Goal: Communication & Community: Answer question/provide support

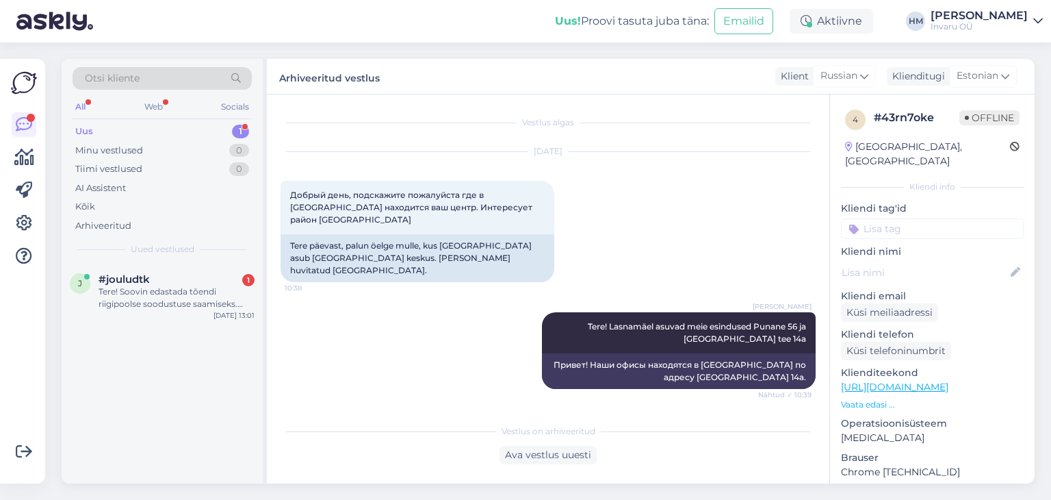
scroll to position [221, 0]
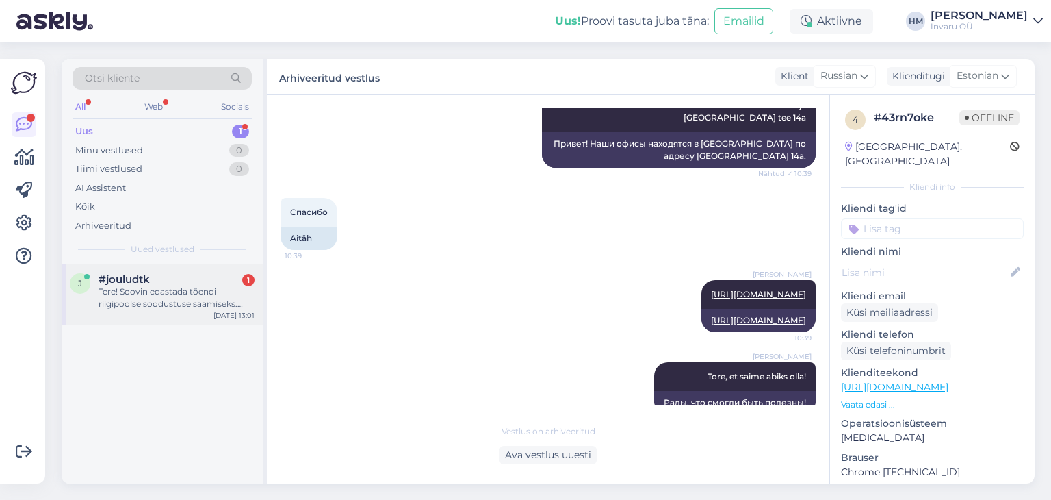
click at [161, 288] on div "Tere! Soovin edastada tõendi riigipoolse soodustuse saamiseks.[PERSON_NAME] sii…" at bounding box center [177, 297] width 156 height 25
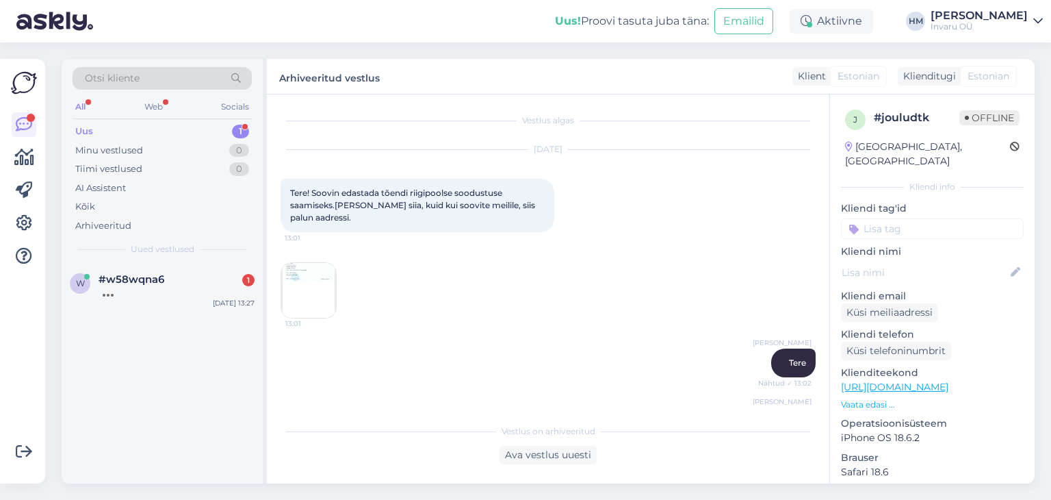
scroll to position [107, 0]
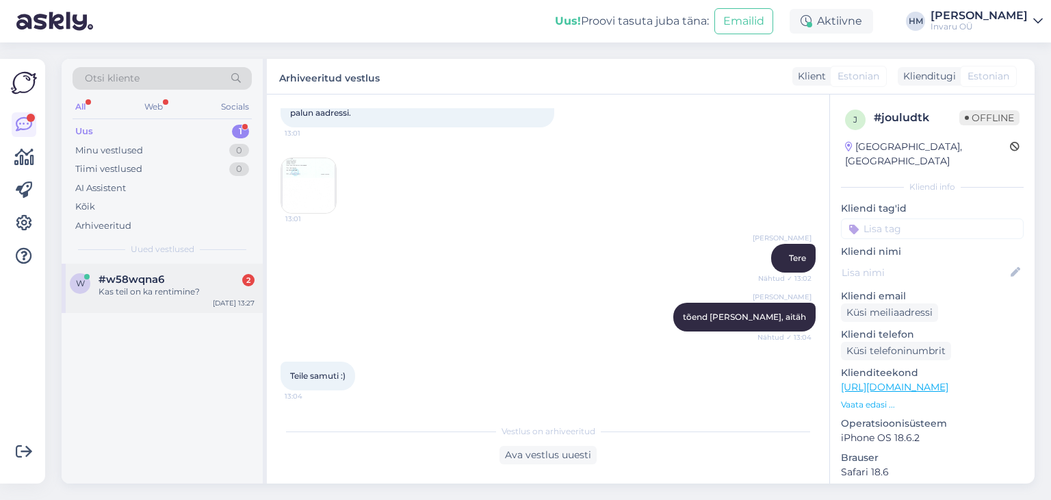
click at [129, 289] on div "Kas teil on ka rentimine?" at bounding box center [177, 291] width 156 height 12
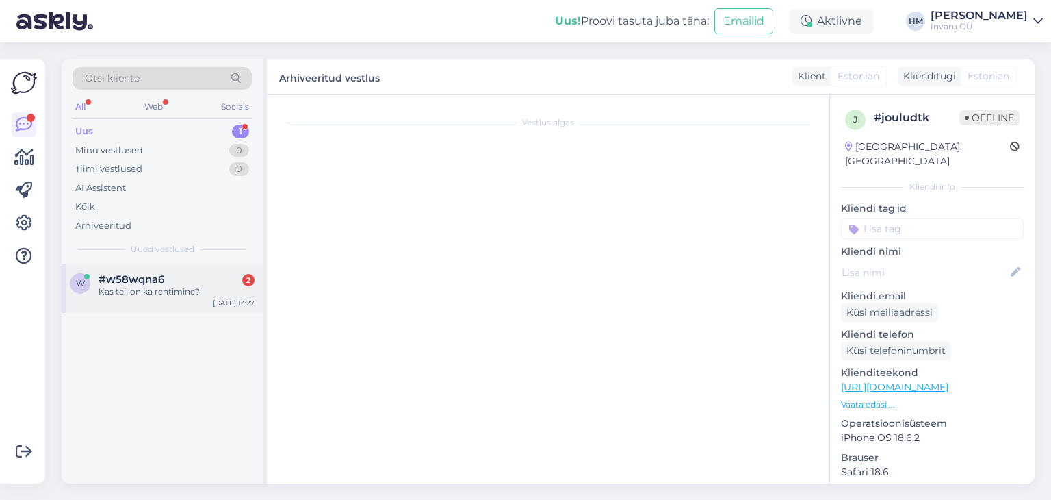
scroll to position [0, 0]
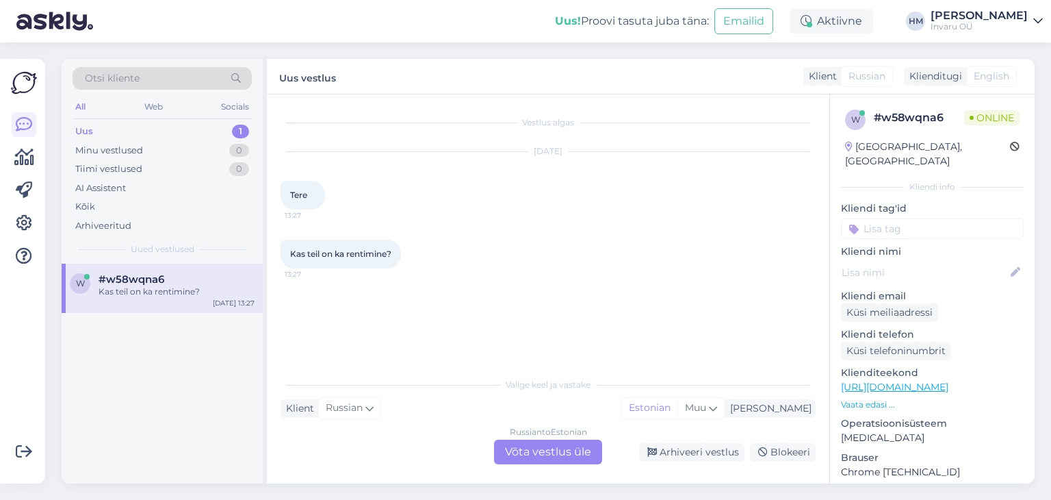
click at [548, 454] on div "Russian to Estonian Võta vestlus üle" at bounding box center [548, 451] width 108 height 25
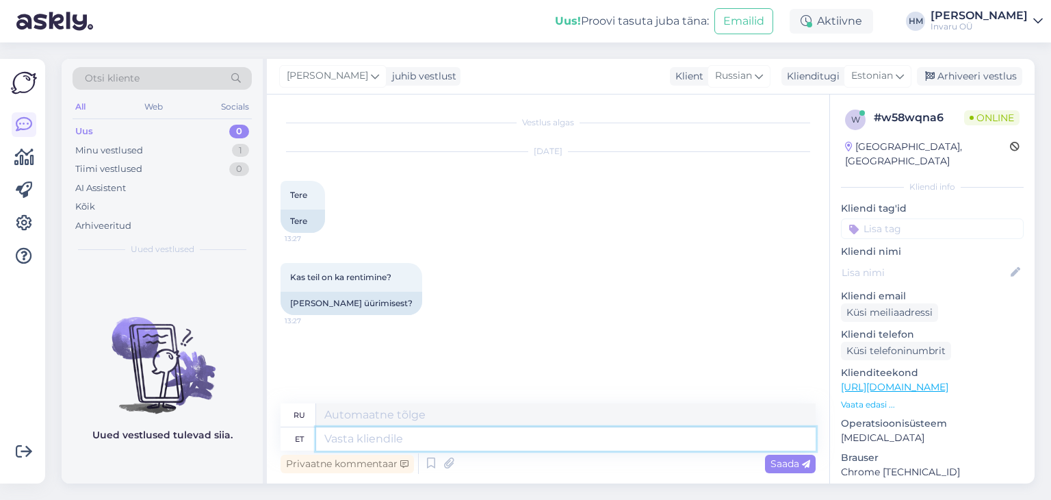
click at [353, 437] on textarea at bounding box center [566, 438] width 500 height 23
type textarea "Tere"
type textarea "Привет"
type textarea "Tere!"
type textarea "Привет!"
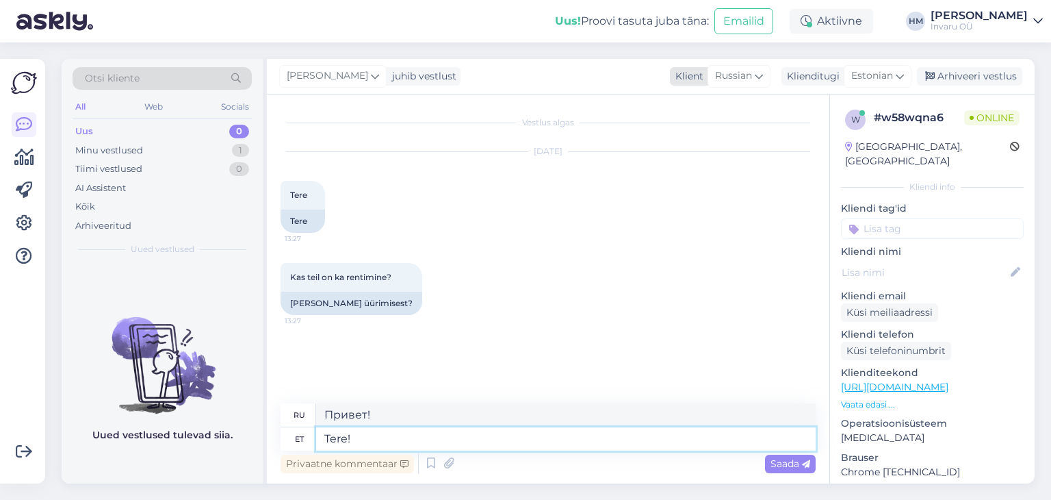
type textarea "Tere!"
click at [763, 72] on icon at bounding box center [759, 75] width 8 height 15
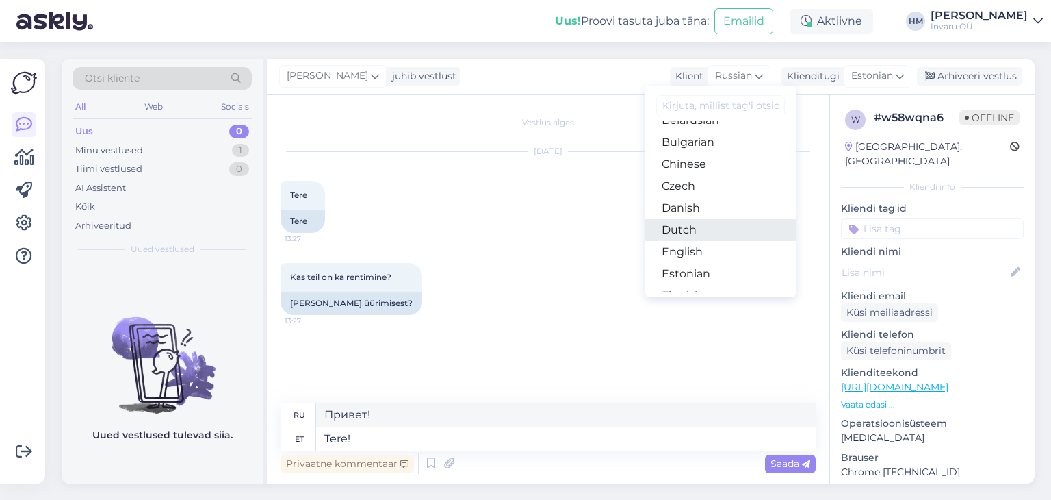
scroll to position [68, 0]
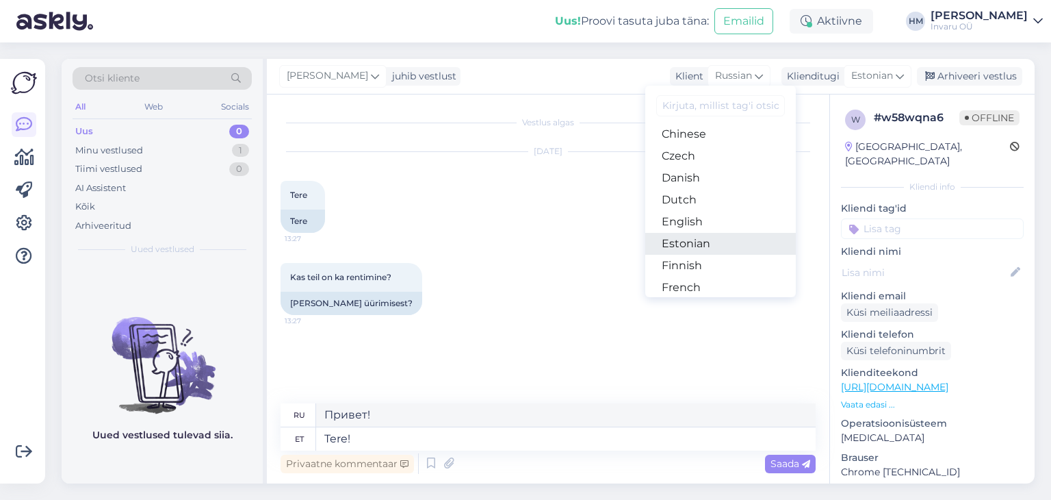
click at [701, 238] on link "Estonian" at bounding box center [721, 244] width 151 height 22
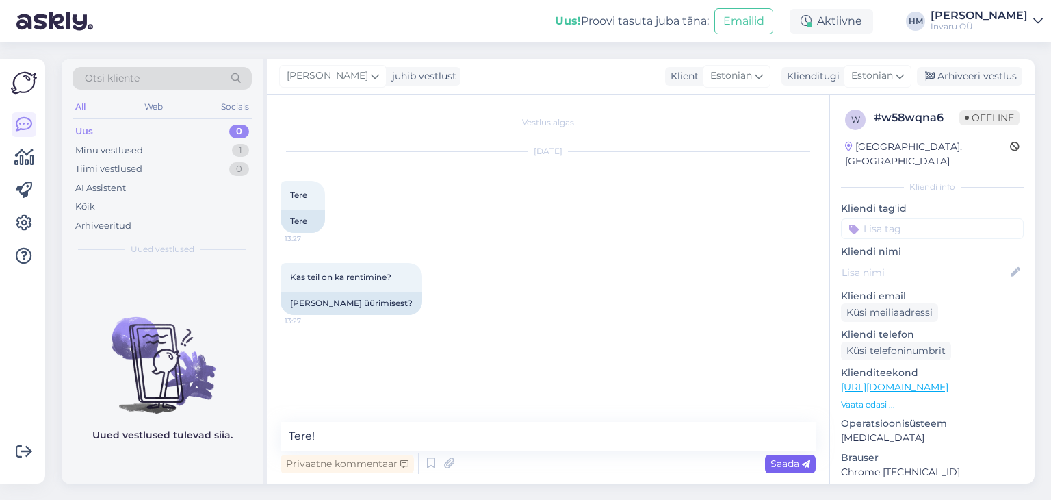
click at [788, 458] on span "Saada" at bounding box center [791, 463] width 40 height 12
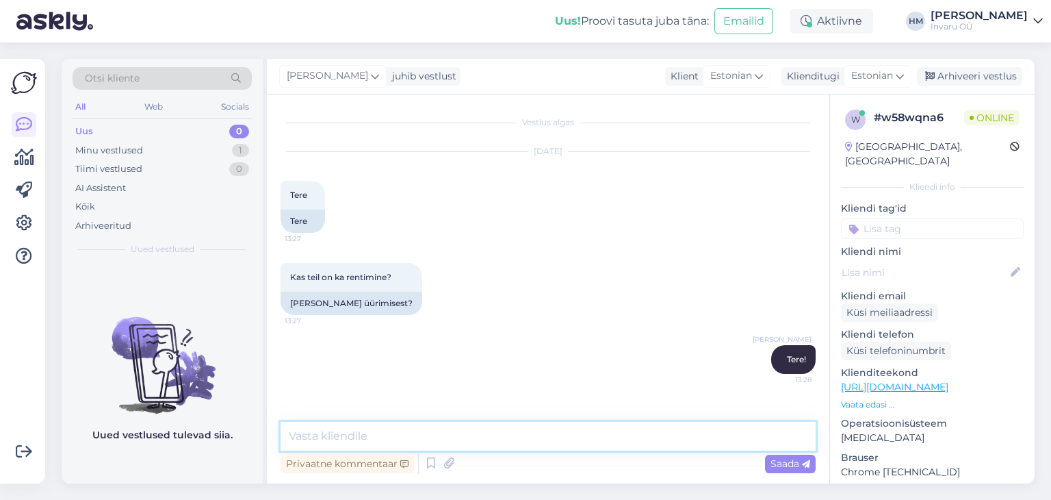
click at [450, 442] on textarea at bounding box center [548, 436] width 535 height 29
type textarea "Invarust on võimalik abivahendeid üürida."
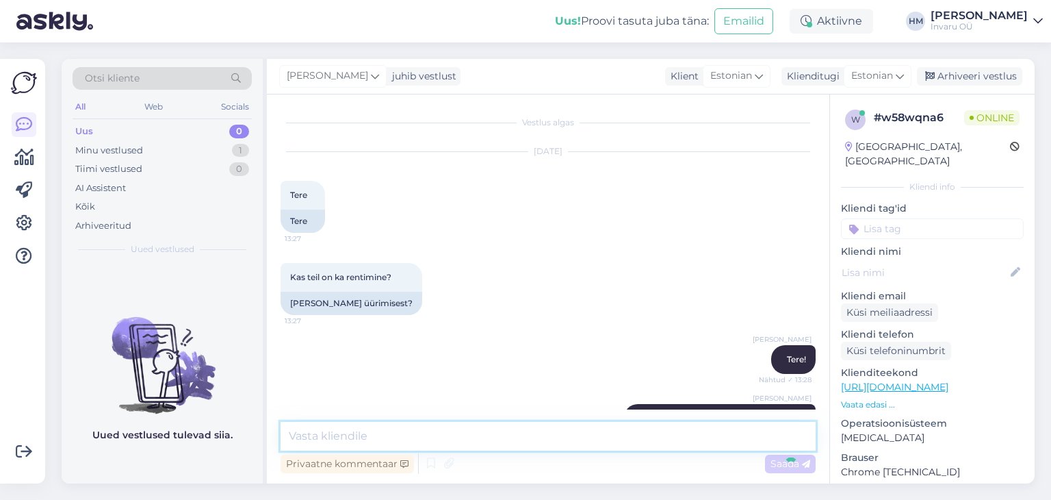
scroll to position [38, 0]
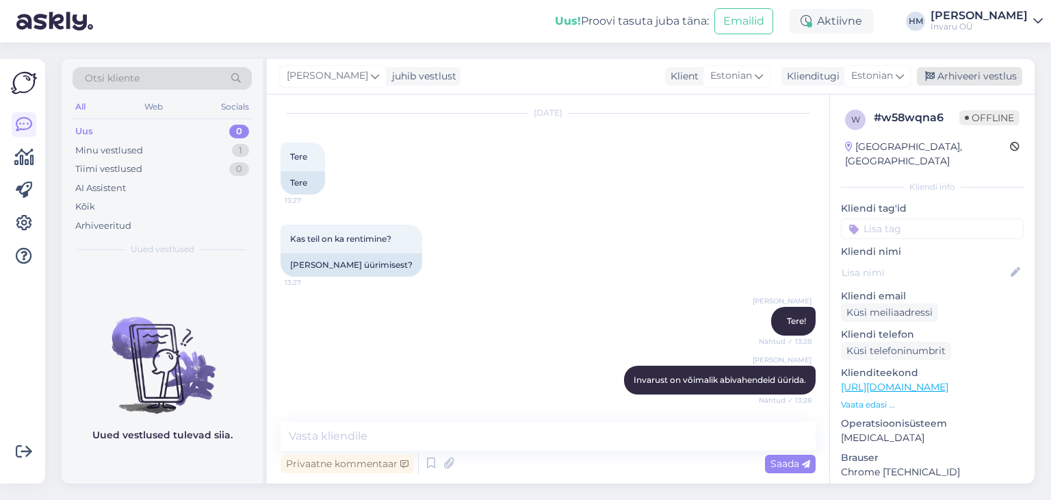
click at [992, 72] on div "Arhiveeri vestlus" at bounding box center [969, 76] width 105 height 18
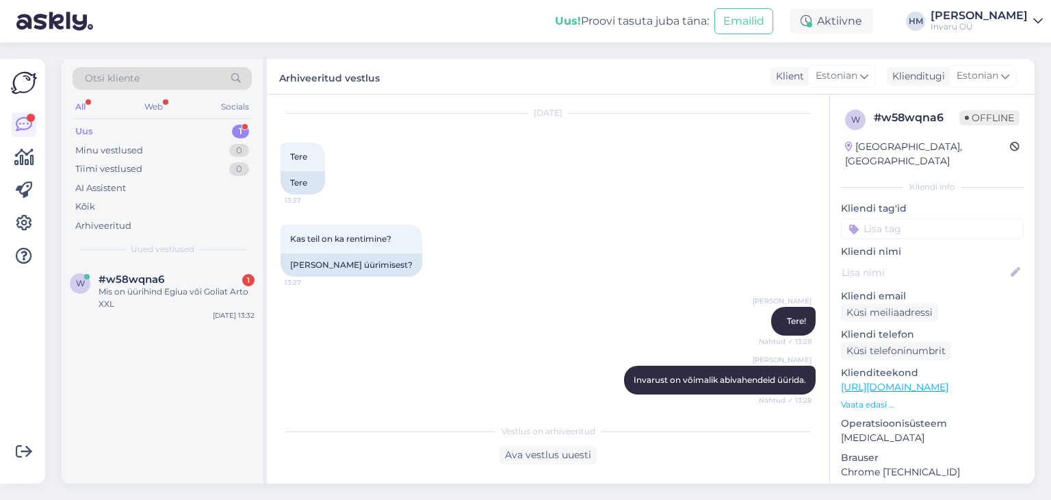
scroll to position [102, 0]
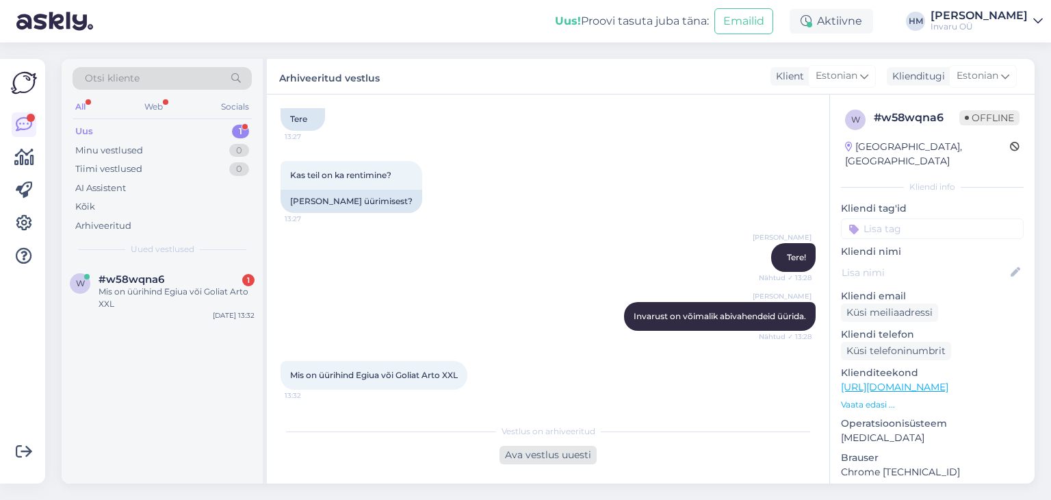
click at [539, 460] on div "Ava vestlus uuesti" at bounding box center [548, 455] width 97 height 18
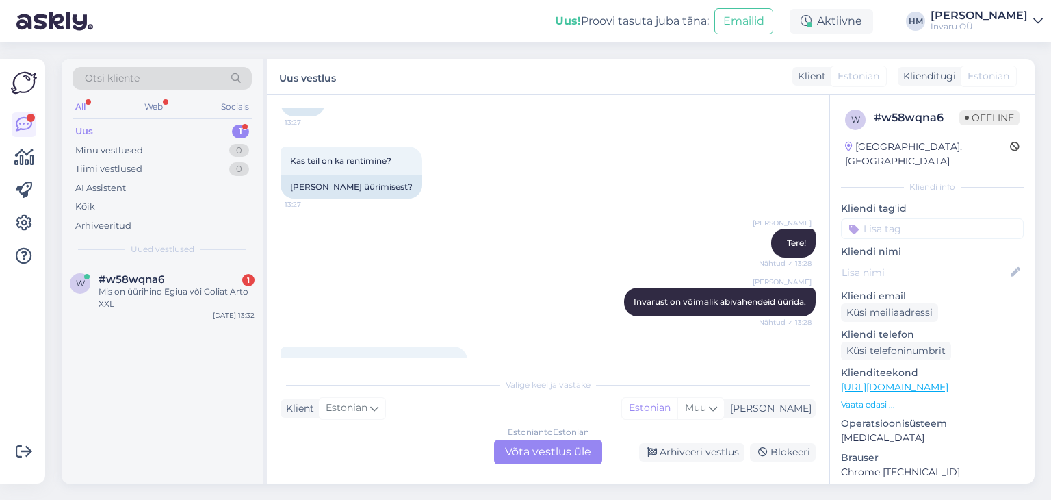
scroll to position [149, 0]
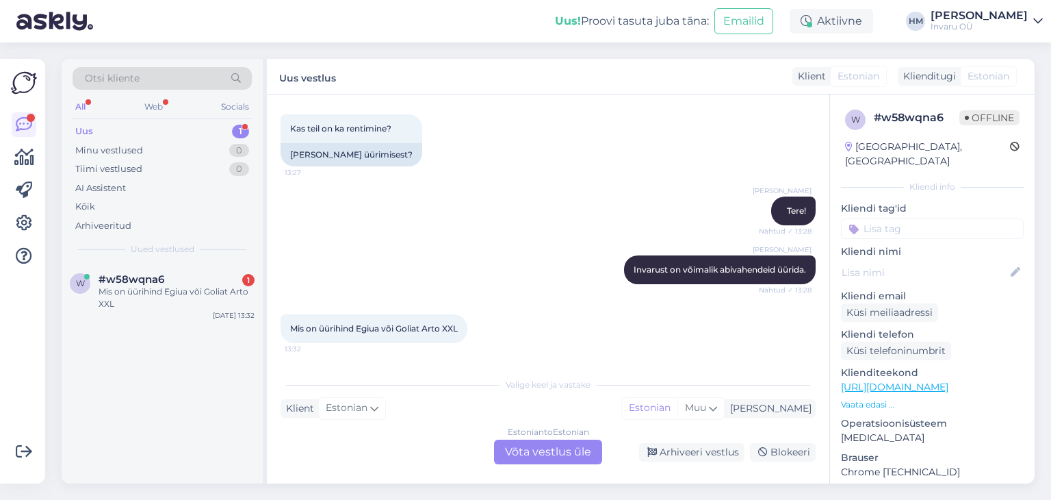
click at [552, 456] on div "Estonian to Estonian Võta vestlus üle" at bounding box center [548, 451] width 108 height 25
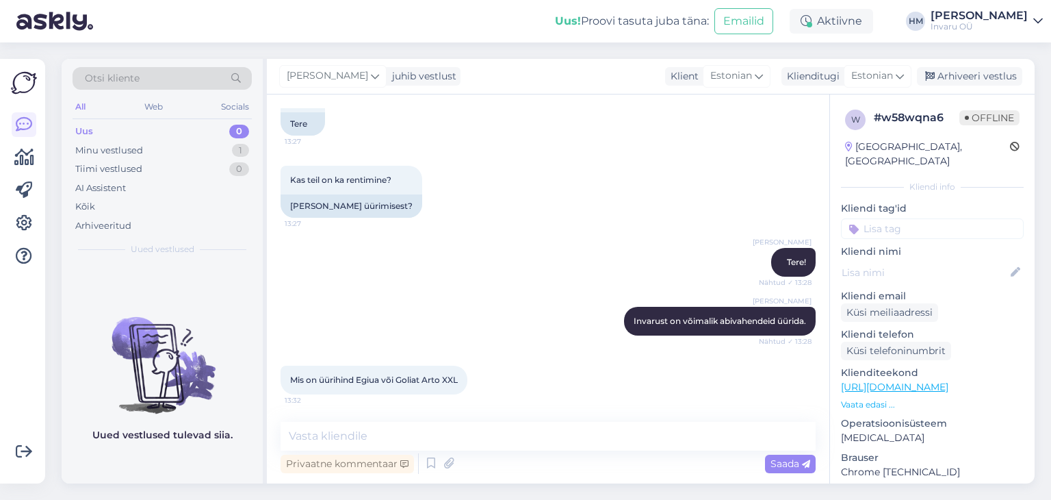
scroll to position [97, 0]
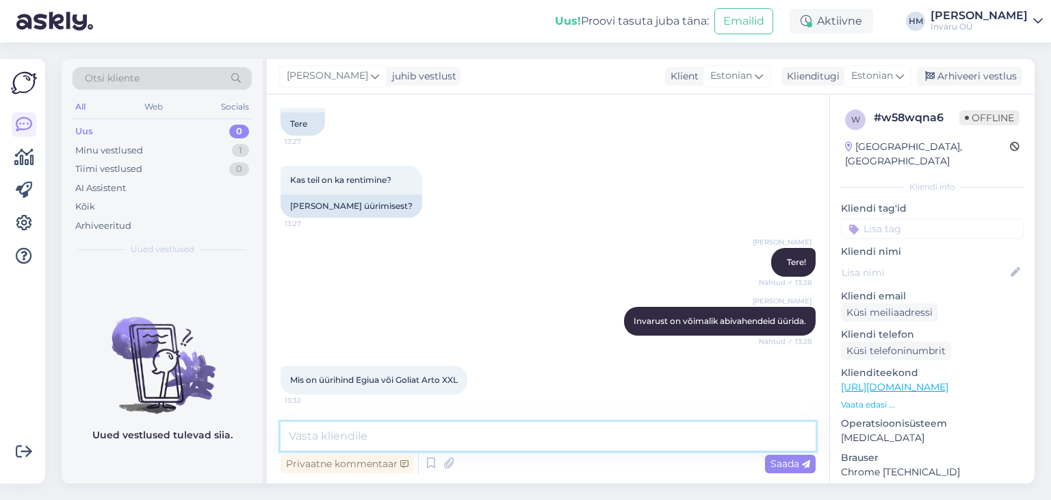
click at [354, 439] on textarea at bounding box center [548, 436] width 535 height 29
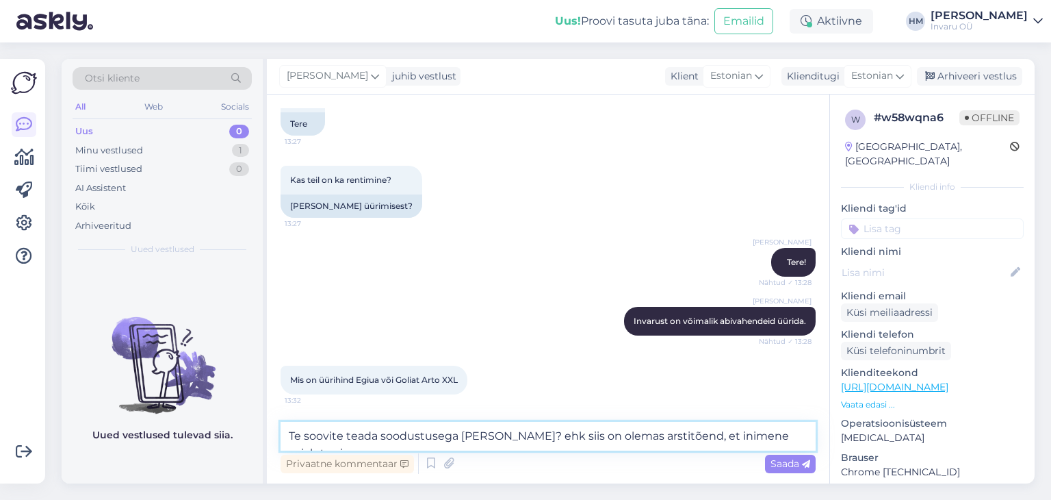
scroll to position [114, 0]
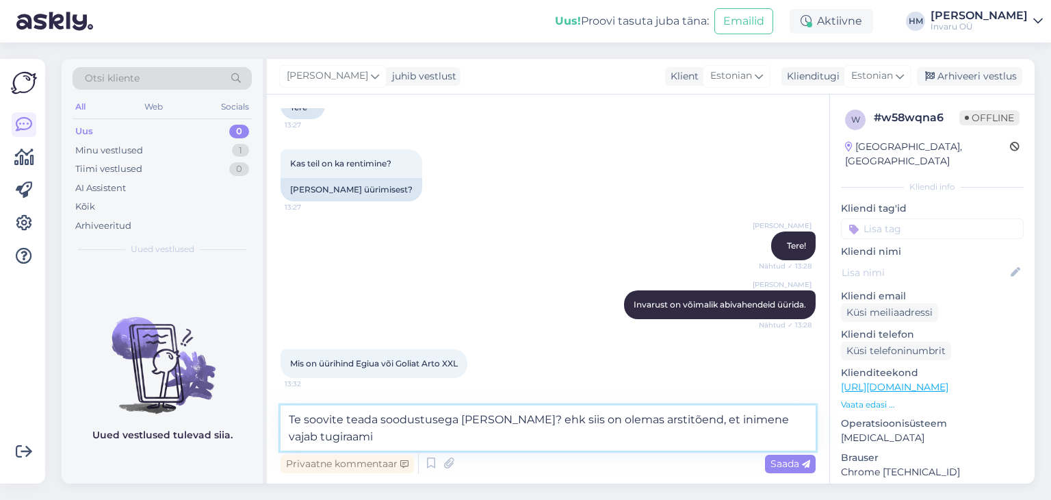
type textarea "Te soovite teada soodustusega [PERSON_NAME]? ehk siis on olemas arstitõend, et …"
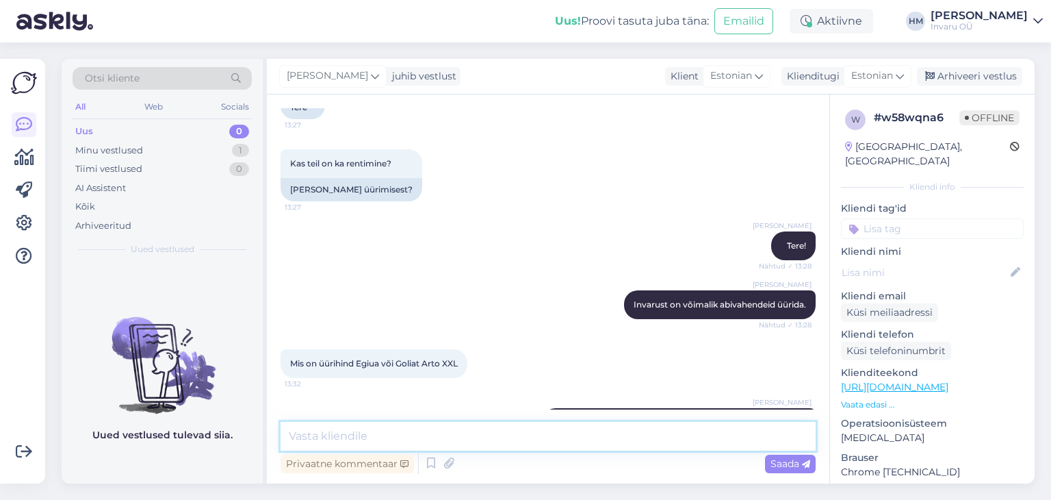
scroll to position [168, 0]
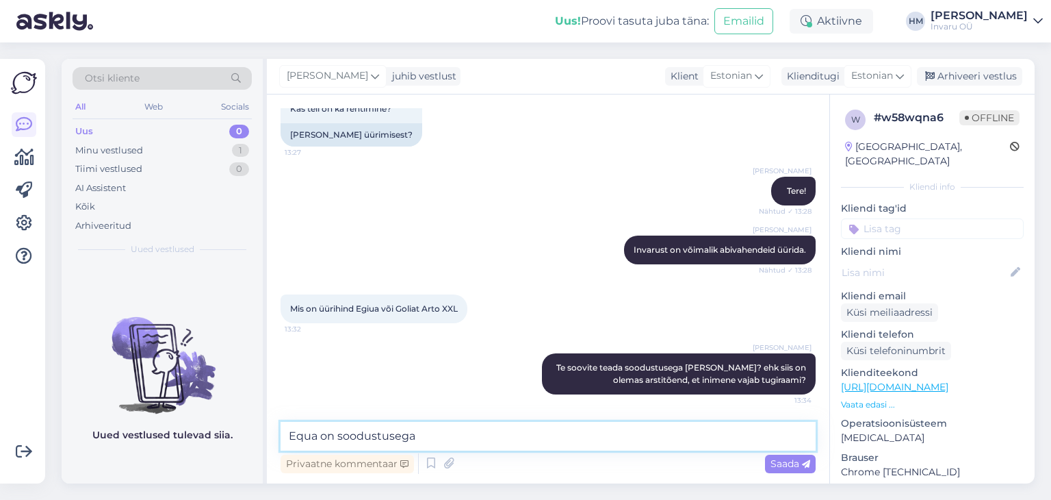
click at [421, 433] on textarea "Equa on soodustusega" at bounding box center [548, 436] width 535 height 29
type textarea "Equa on soodustusega 4.50 €/kuu"
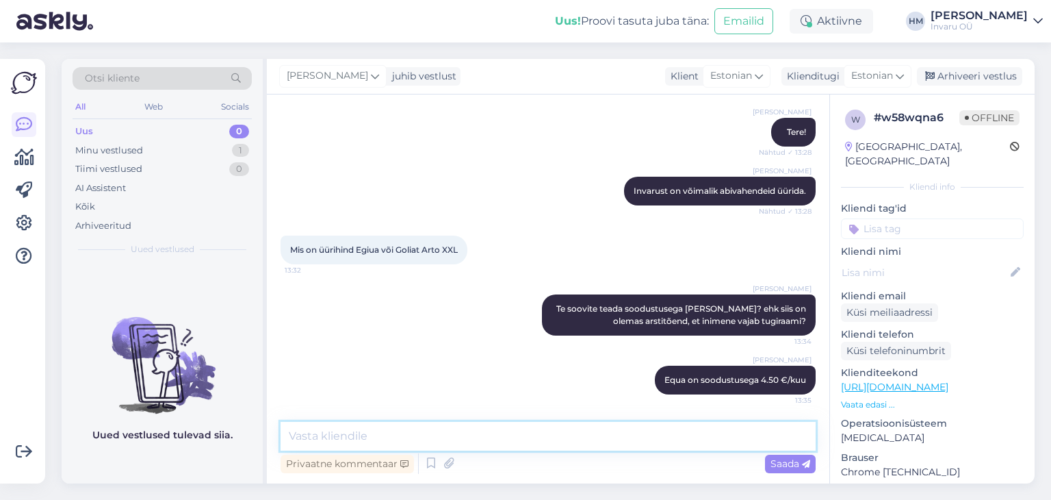
click at [510, 425] on textarea at bounding box center [548, 436] width 535 height 29
click at [452, 433] on textarea "Goliat on soodustusega" at bounding box center [548, 436] width 535 height 29
type textarea "G"
paste textarea "[URL][DOMAIN_NAME]"
type textarea "[URL][DOMAIN_NAME]"
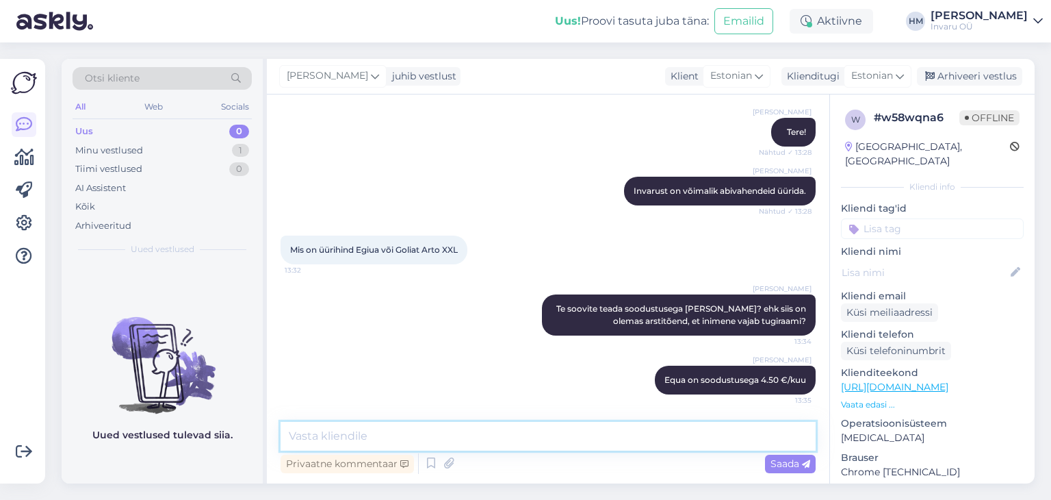
scroll to position [286, 0]
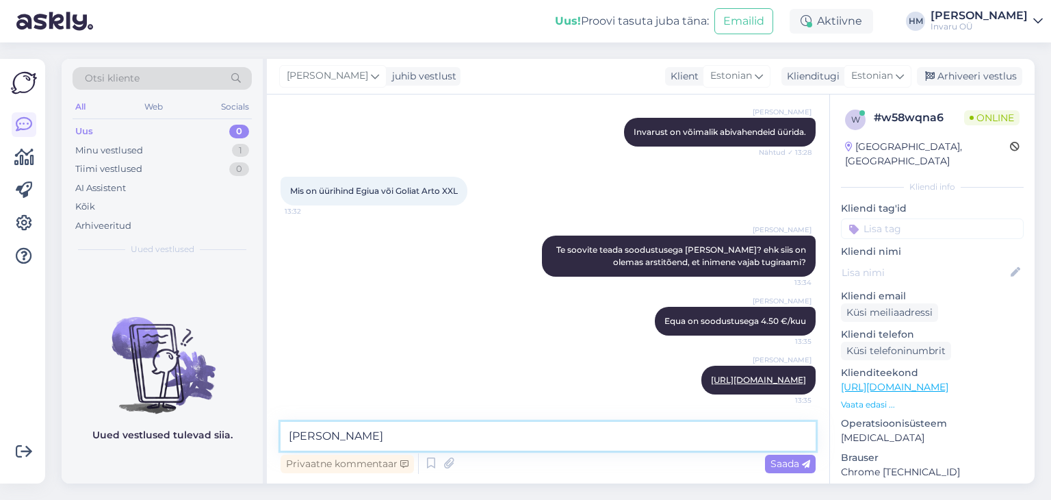
paste textarea "[URL][DOMAIN_NAME]"
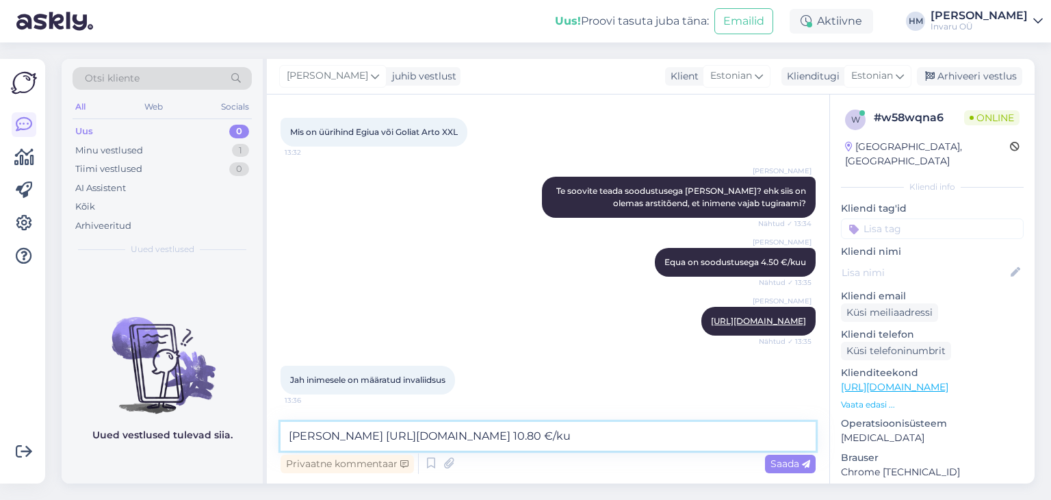
type textarea "[PERSON_NAME] [URL][DOMAIN_NAME] 10.80 €/kuu"
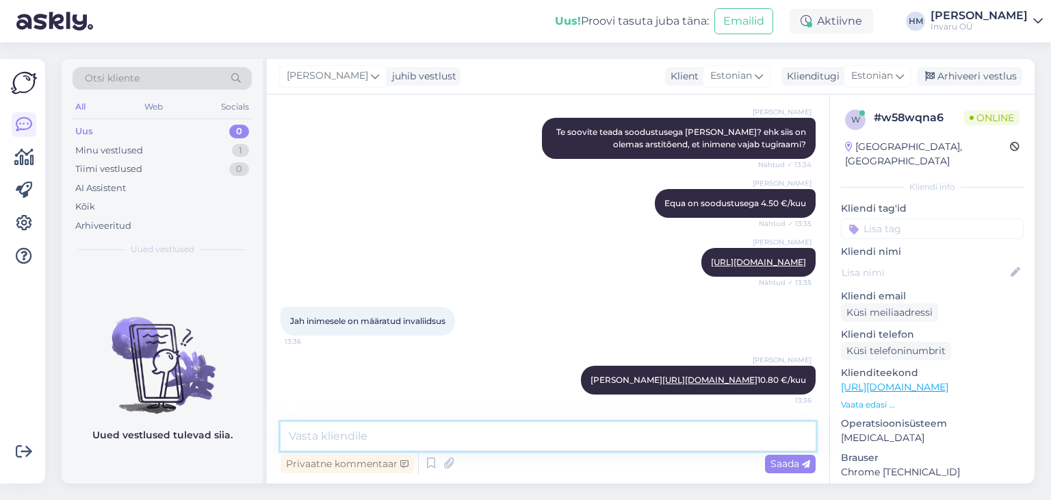
click at [671, 431] on textarea at bounding box center [548, 436] width 535 height 29
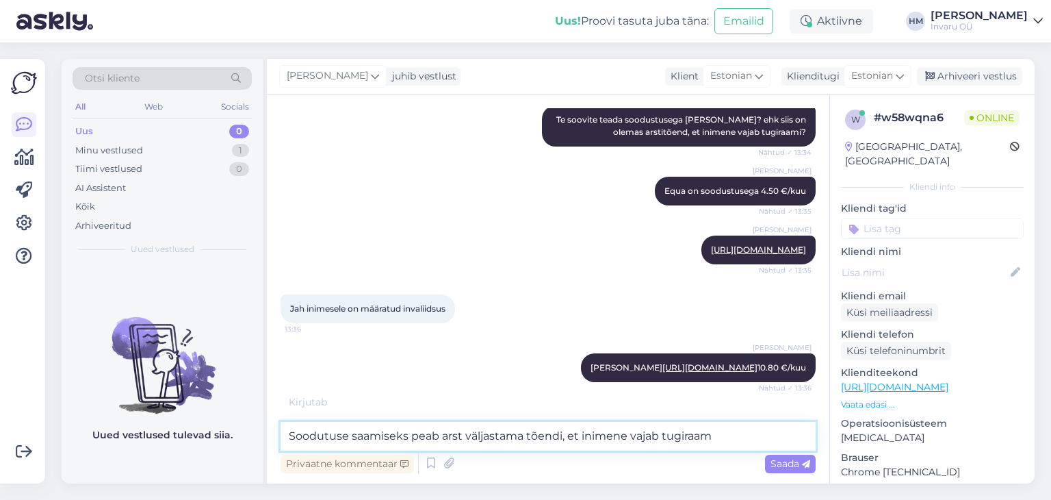
type textarea "Soodutuse saamiseks peab arst väljastama tõendi, et inimene vajab tugiraami"
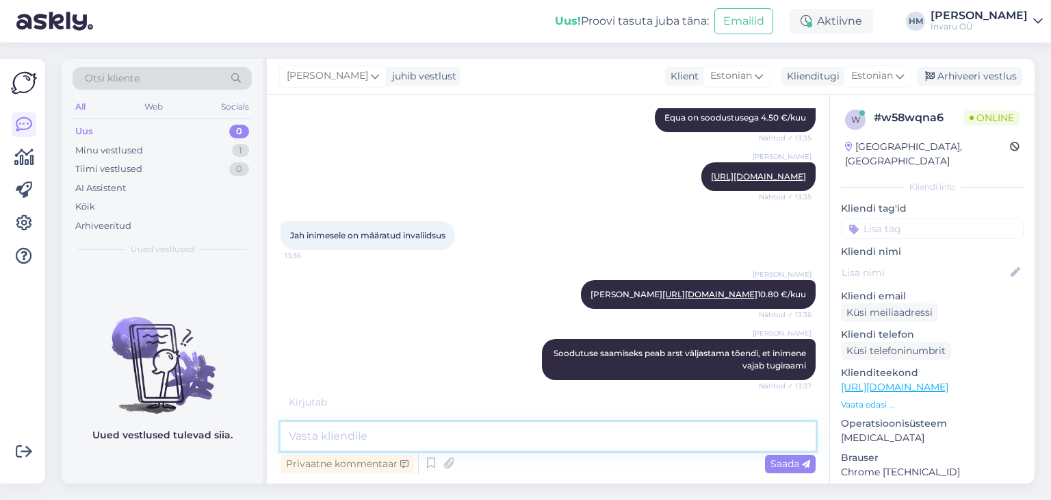
scroll to position [546, 0]
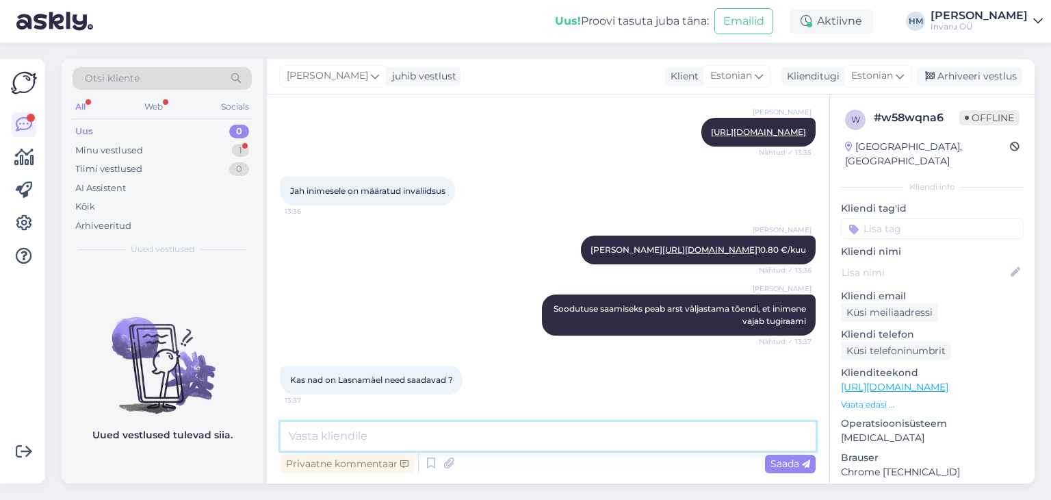
click at [430, 439] on textarea at bounding box center [548, 436] width 535 height 29
type textarea "Peterburi tee esinduses on Goliat olemas"
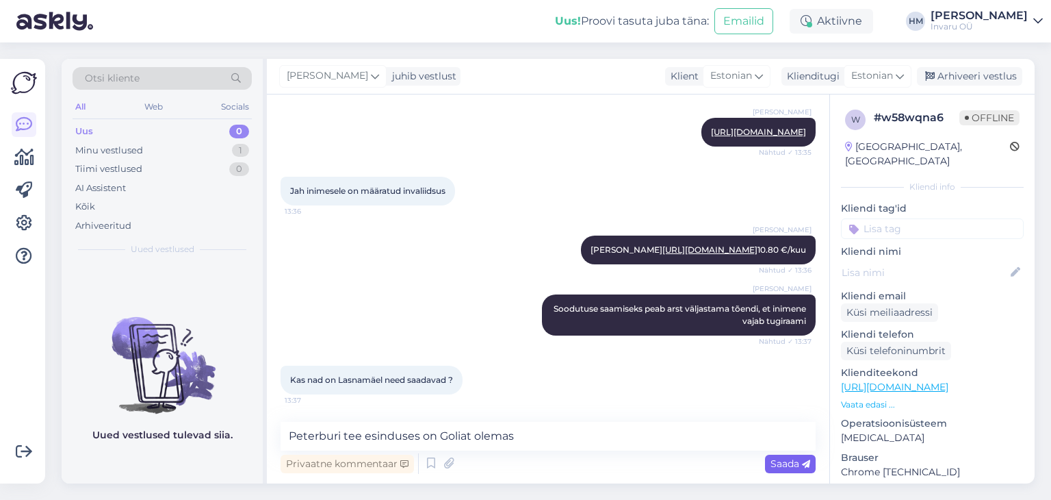
click at [797, 461] on span "Saada" at bounding box center [791, 463] width 40 height 12
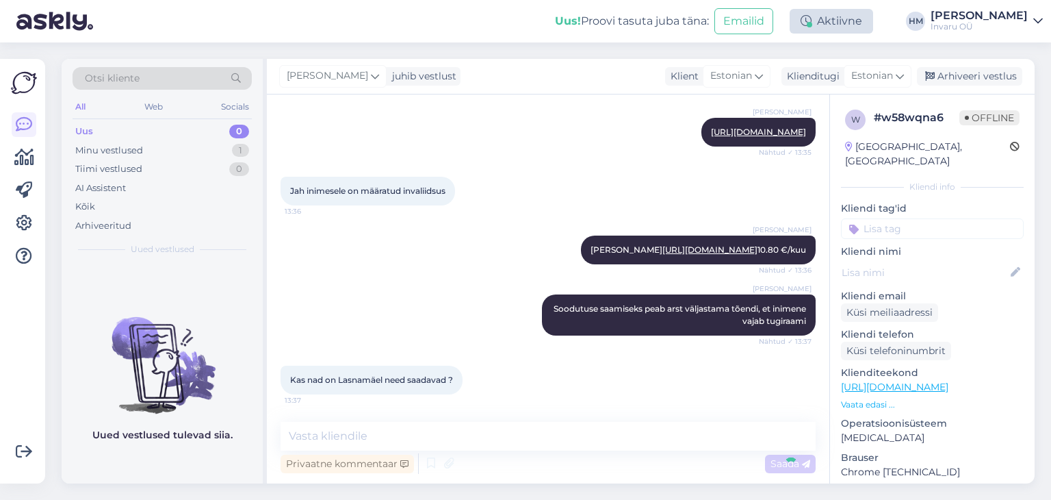
scroll to position [605, 0]
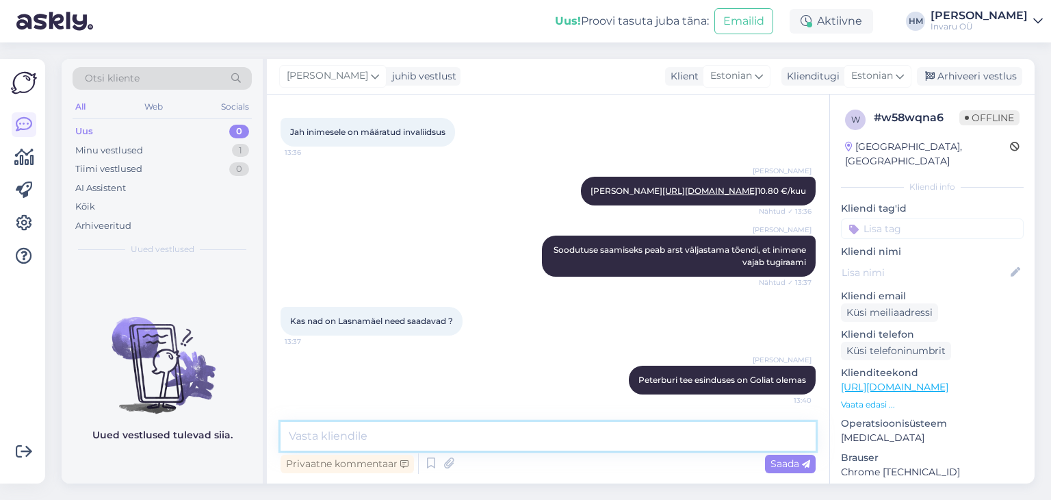
click at [378, 436] on textarea at bounding box center [548, 436] width 535 height 29
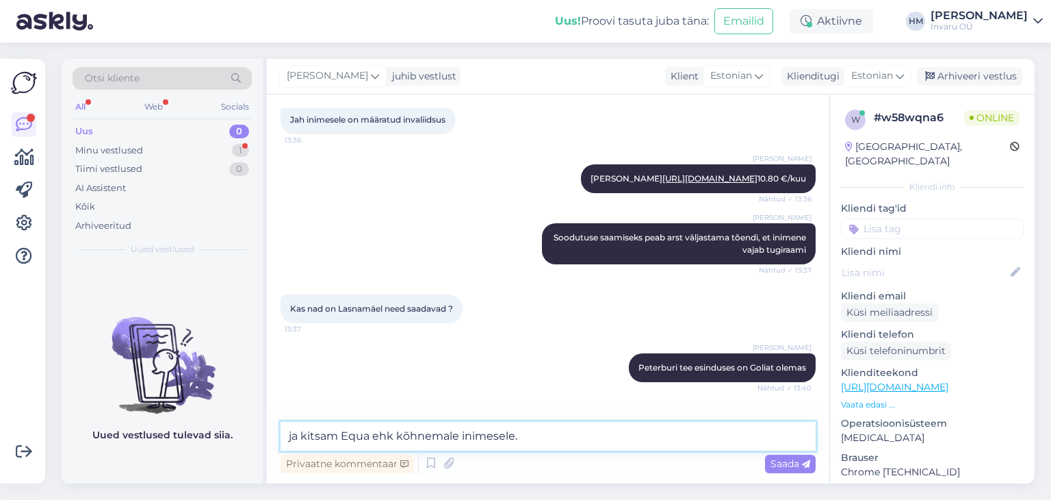
scroll to position [664, 0]
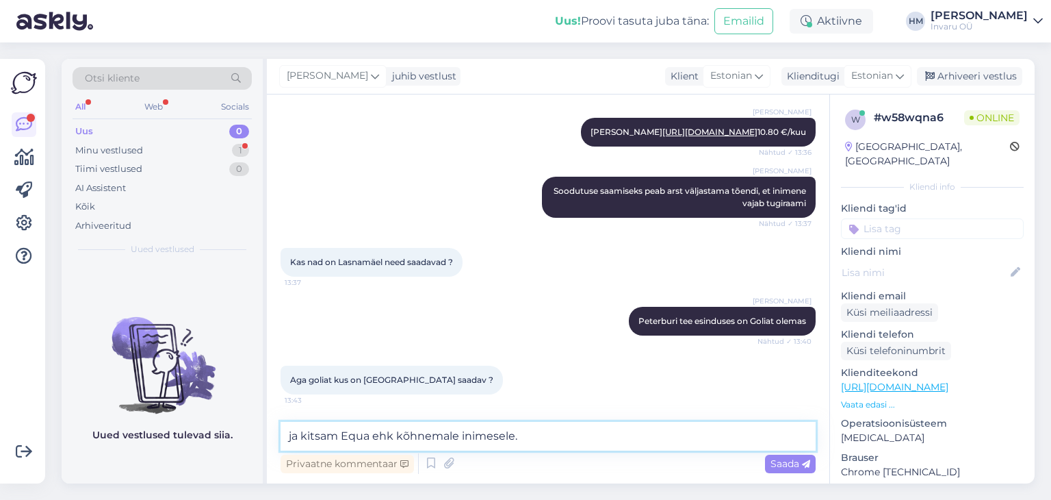
click at [535, 434] on textarea "ja kitsam Equa ehk kõhnemale inimesele." at bounding box center [548, 436] width 535 height 29
drag, startPoint x: 535, startPoint y: 434, endPoint x: 288, endPoint y: 425, distance: 247.3
click at [288, 425] on textarea "ja kitsam Equa ehk kõhnemale inimesele." at bounding box center [548, 436] width 535 height 29
type textarea "Peterburi [PERSON_NAME] on Goliat olemas"
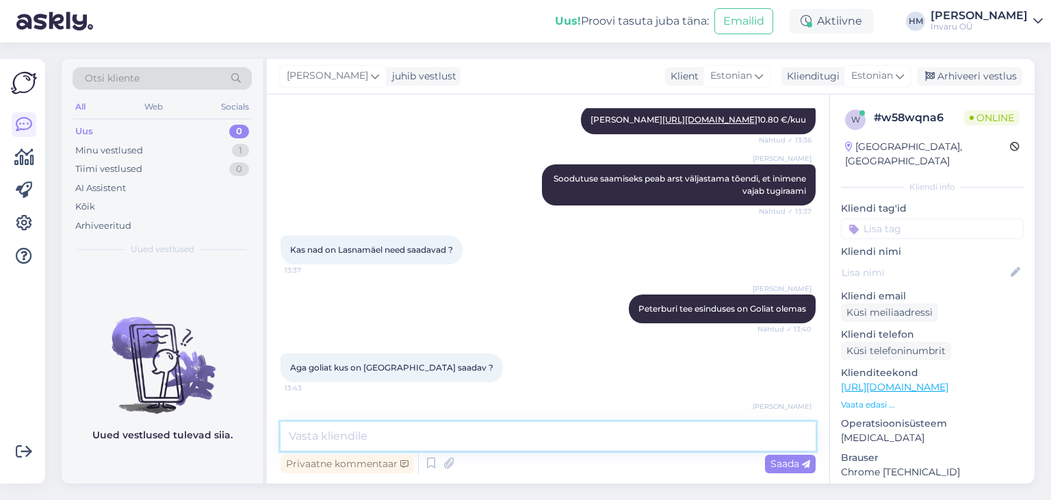
scroll to position [723, 0]
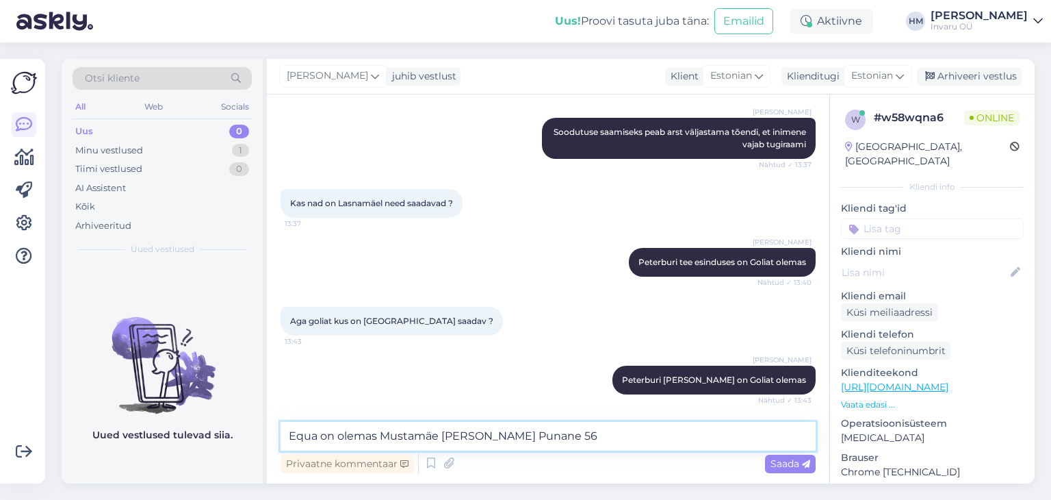
click at [461, 427] on textarea "Equa on olemas Mustamäe [PERSON_NAME] Punane 56" at bounding box center [548, 436] width 535 height 29
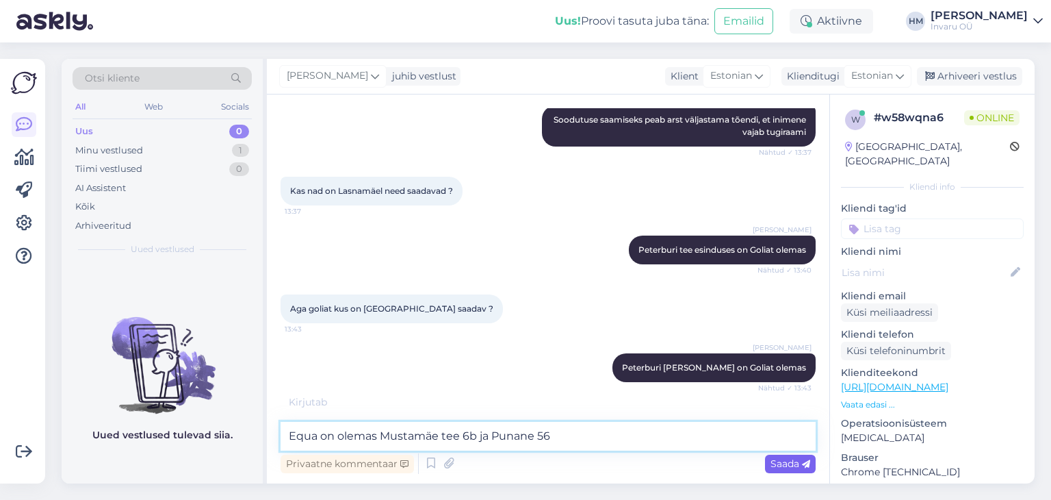
type textarea "Equa on olemas Mustamäe tee 6b ja Punane 56"
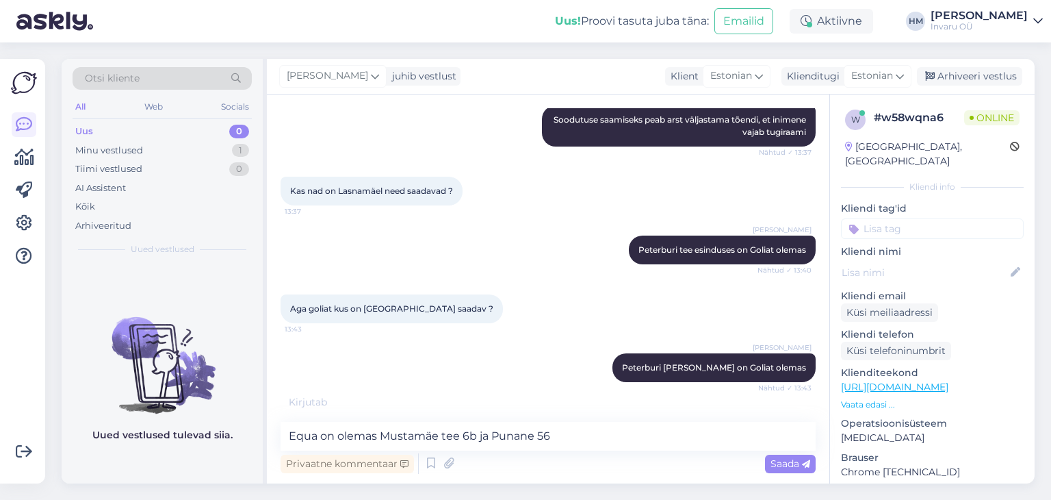
click at [784, 463] on span "Saada" at bounding box center [791, 463] width 40 height 12
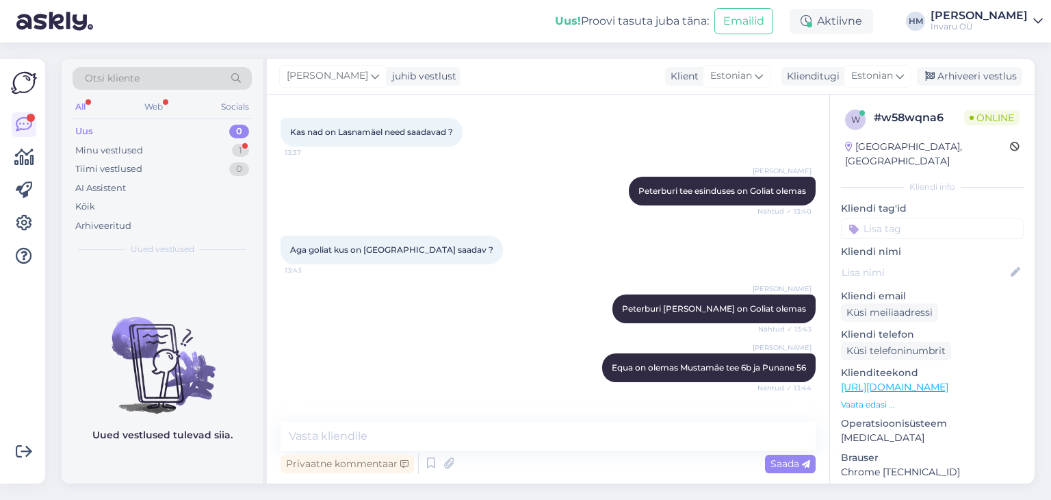
scroll to position [841, 0]
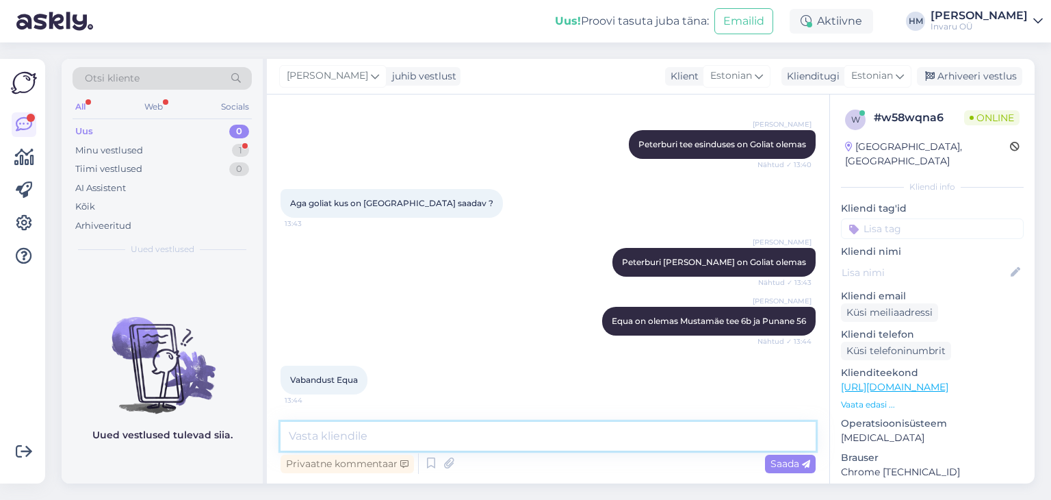
click at [350, 438] on textarea at bounding box center [548, 436] width 535 height 29
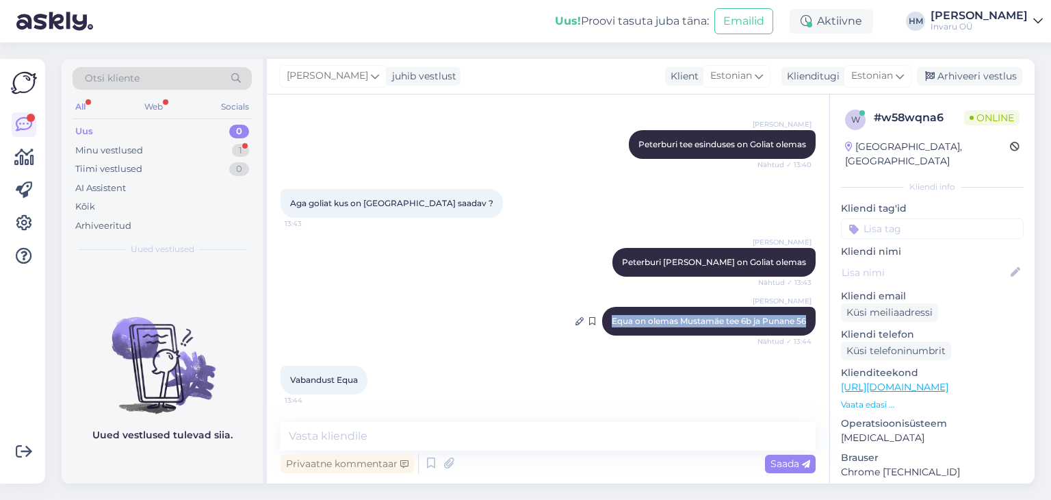
drag, startPoint x: 596, startPoint y: 318, endPoint x: 794, endPoint y: 313, distance: 197.9
click at [794, 313] on div "[PERSON_NAME] Equa on olemas Mustamäe tee 6b ja Punane 56 Nähtud ✓ 13:44" at bounding box center [709, 321] width 214 height 29
copy span "Equa on olemas Mustamäe tee 6b ja Punane 56"
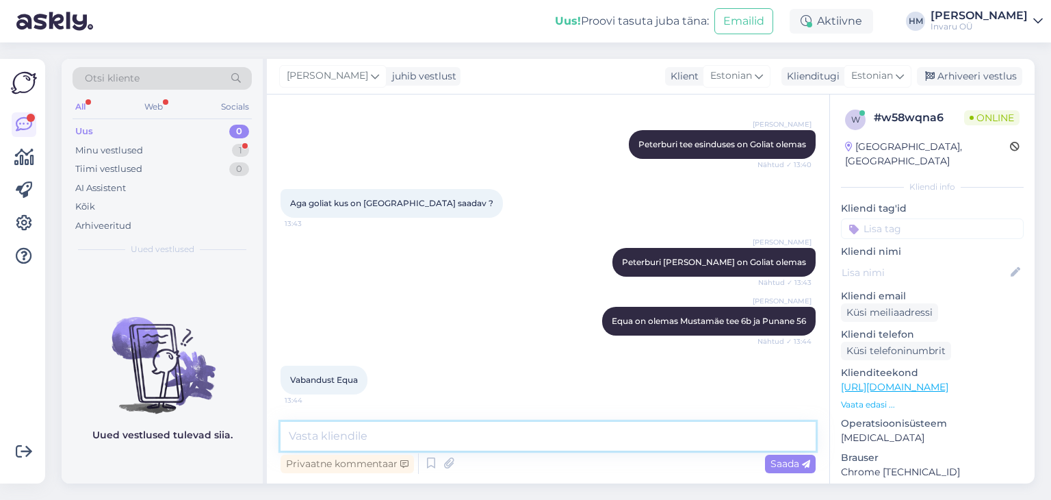
paste textarea "Equa on olemas Mustamäe tee 6b ja Punane 56"
type textarea "Equa on olemas Mustamäe tee 6b ja Punane 56"
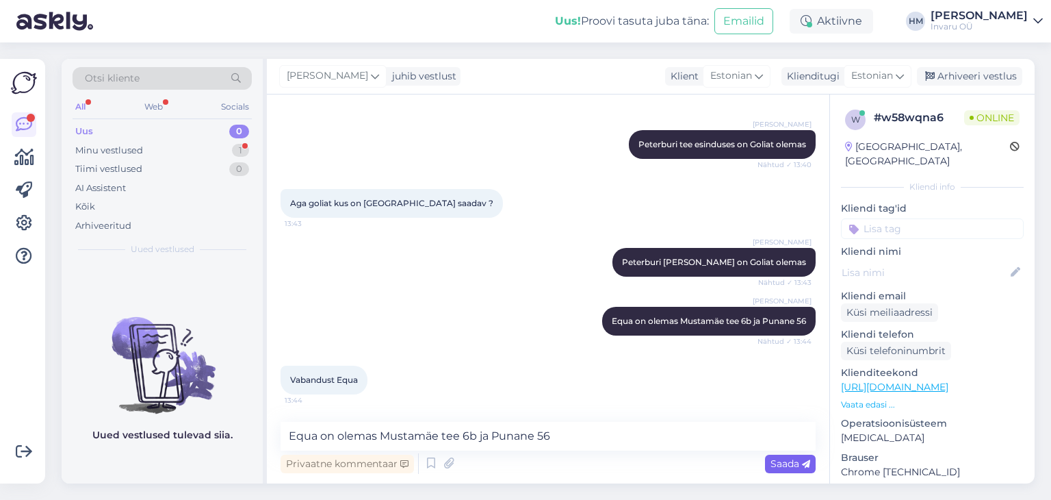
click at [794, 463] on span "Saada" at bounding box center [791, 463] width 40 height 12
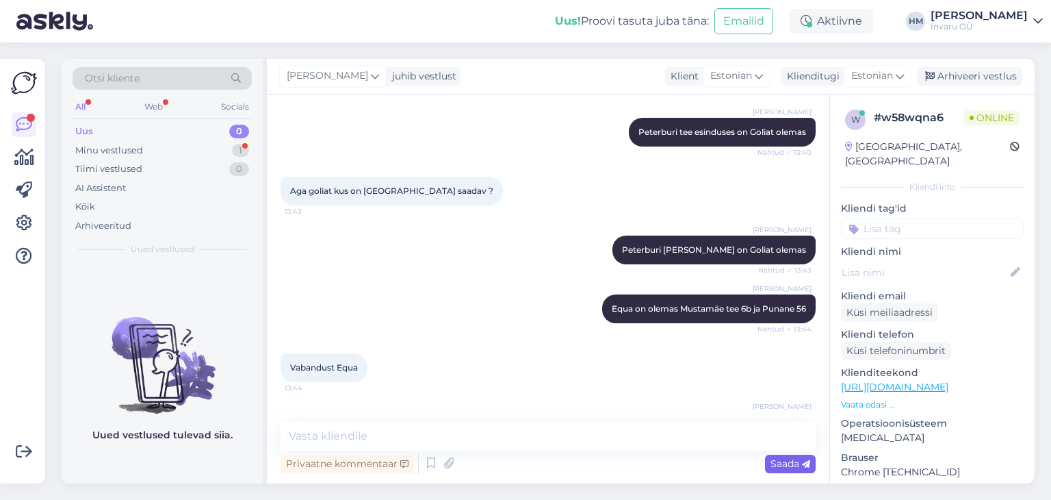
scroll to position [900, 0]
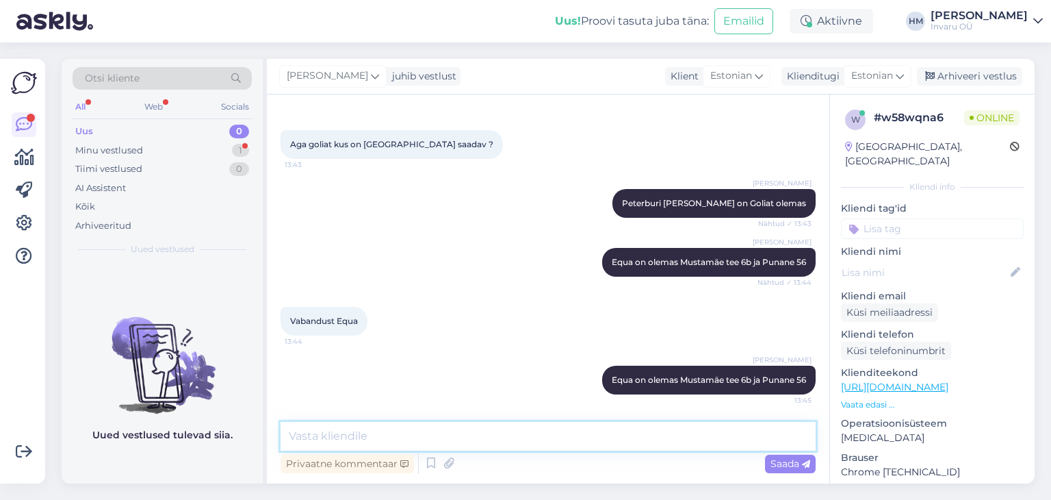
click at [326, 436] on textarea at bounding box center [548, 436] width 535 height 29
drag, startPoint x: 348, startPoint y: 431, endPoint x: 367, endPoint y: 437, distance: 19.7
click at [349, 431] on textarea "saadavust näete" at bounding box center [548, 436] width 535 height 29
click at [440, 427] on textarea "saadavust esinduses näete" at bounding box center [548, 436] width 535 height 29
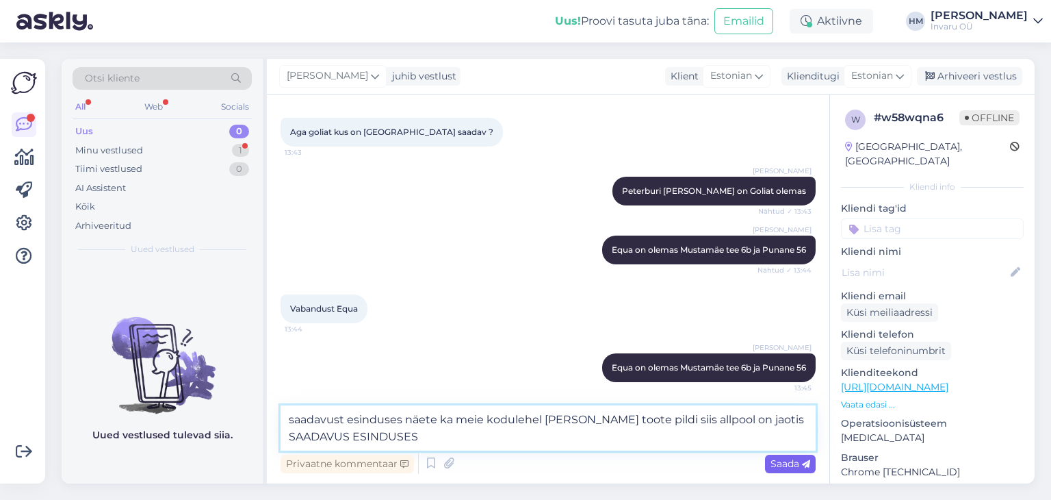
type textarea "saadavust esinduses näete ka meie kodulehel [PERSON_NAME] toote pildi siis allp…"
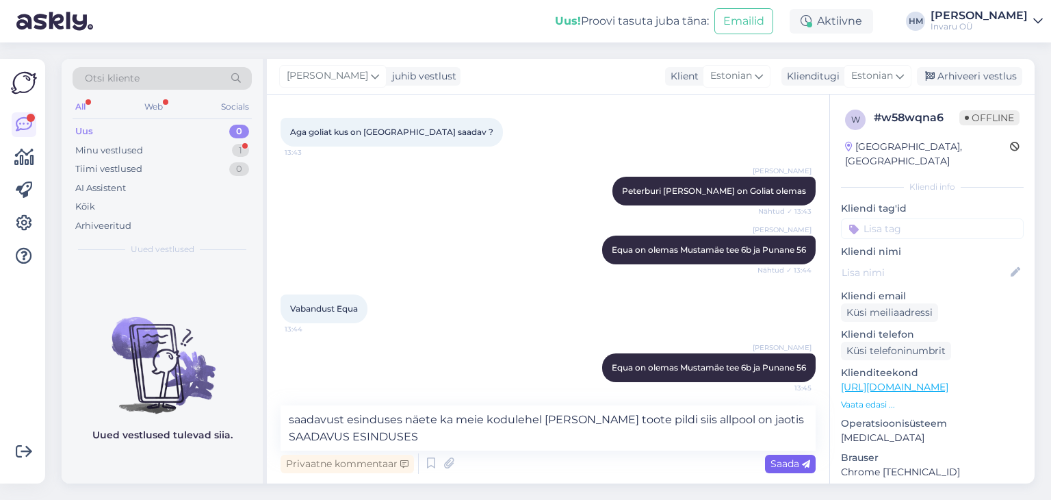
click at [791, 464] on span "Saada" at bounding box center [791, 463] width 40 height 12
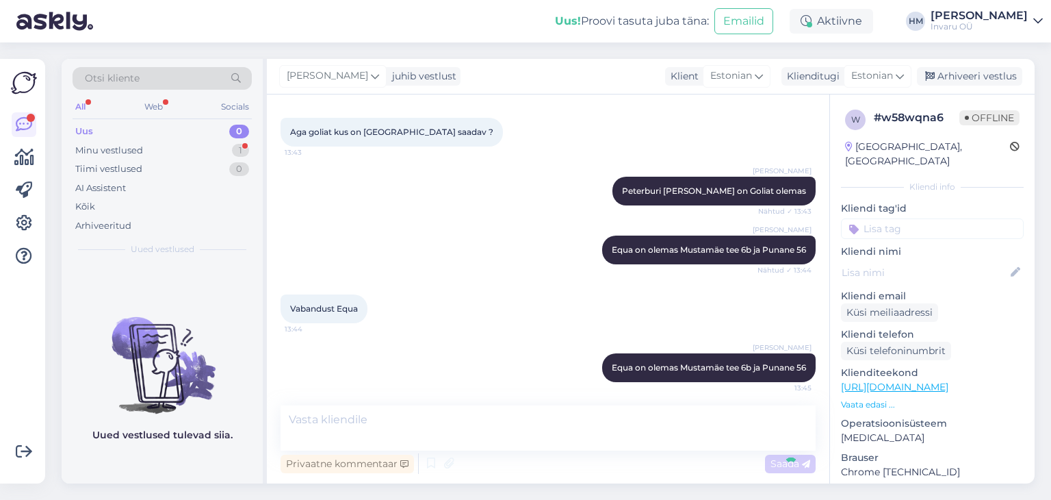
scroll to position [971, 0]
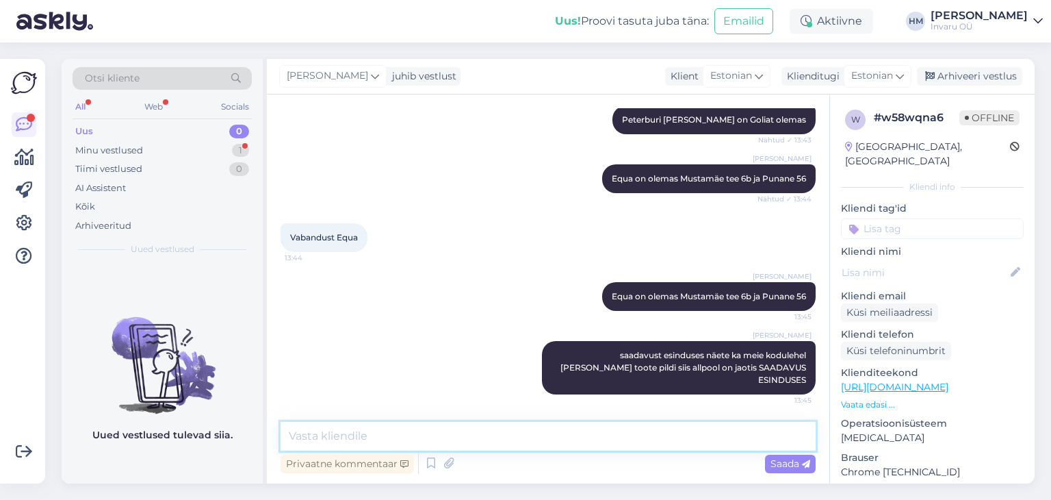
click at [513, 439] on textarea at bounding box center [548, 436] width 535 height 29
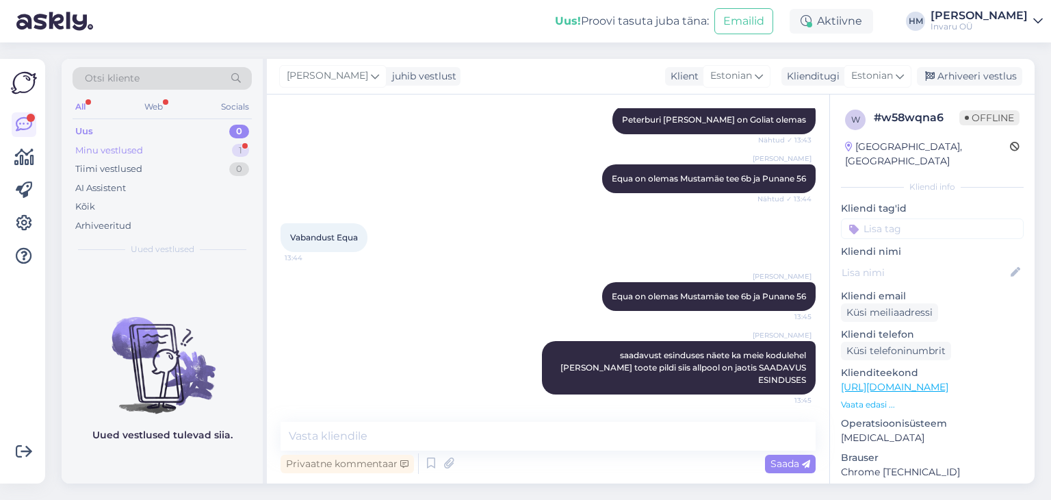
click at [131, 145] on div "Minu vestlused" at bounding box center [109, 151] width 68 height 14
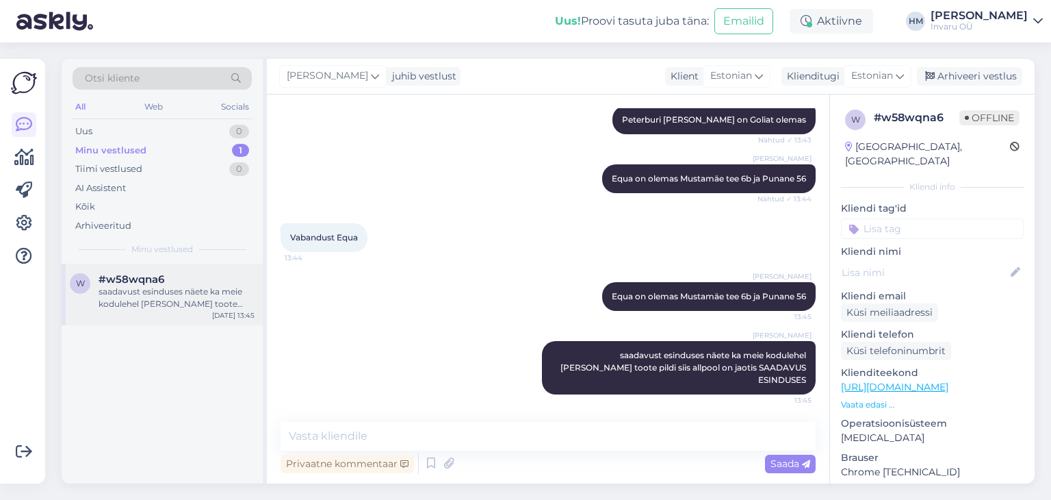
click at [164, 294] on div "saadavust esinduses näete ka meie kodulehel [PERSON_NAME] toote pildi siis allp…" at bounding box center [177, 297] width 156 height 25
